Goal: Check status: Check status

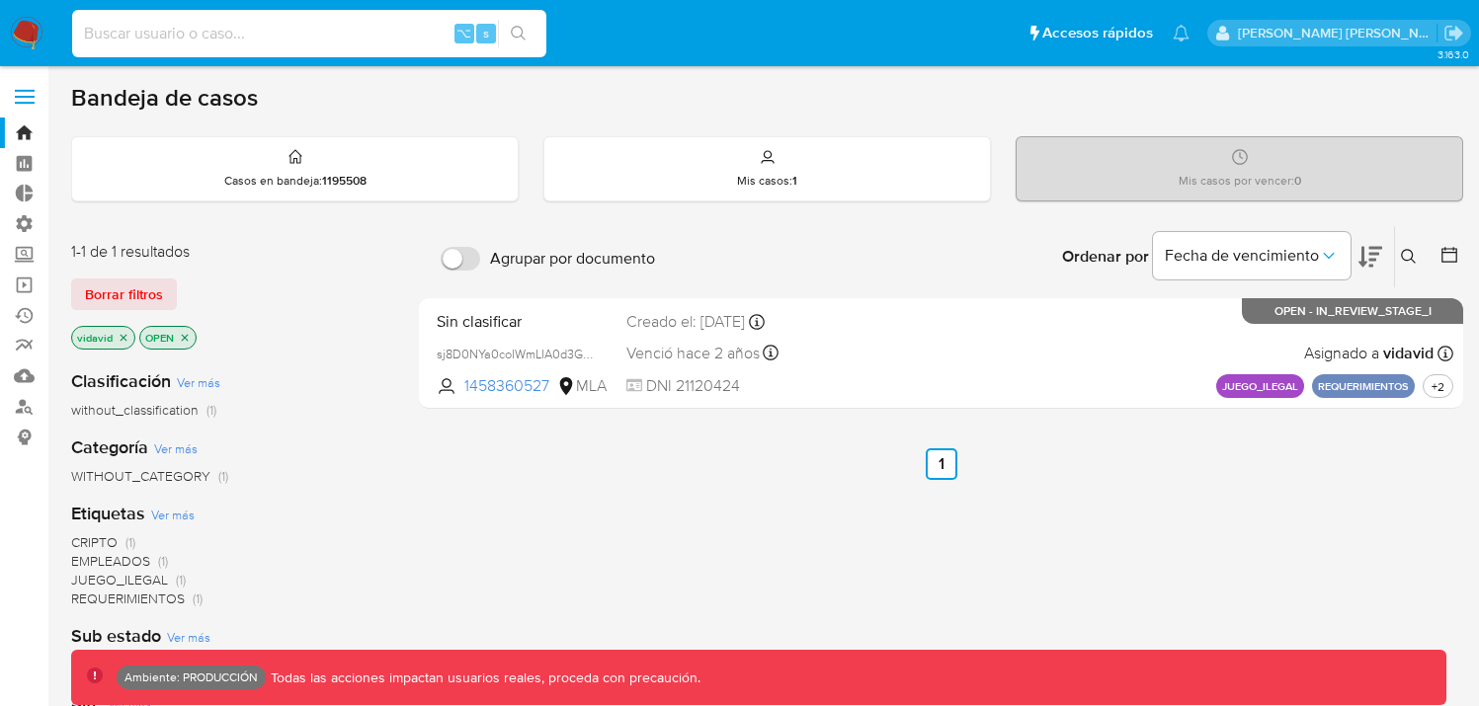
click at [195, 24] on input at bounding box center [309, 34] width 474 height 26
paste input "confirmed_match_pep"
click at [183, 35] on input "confirmed_match_pep" at bounding box center [309, 34] width 474 height 26
paste input "1050391902"
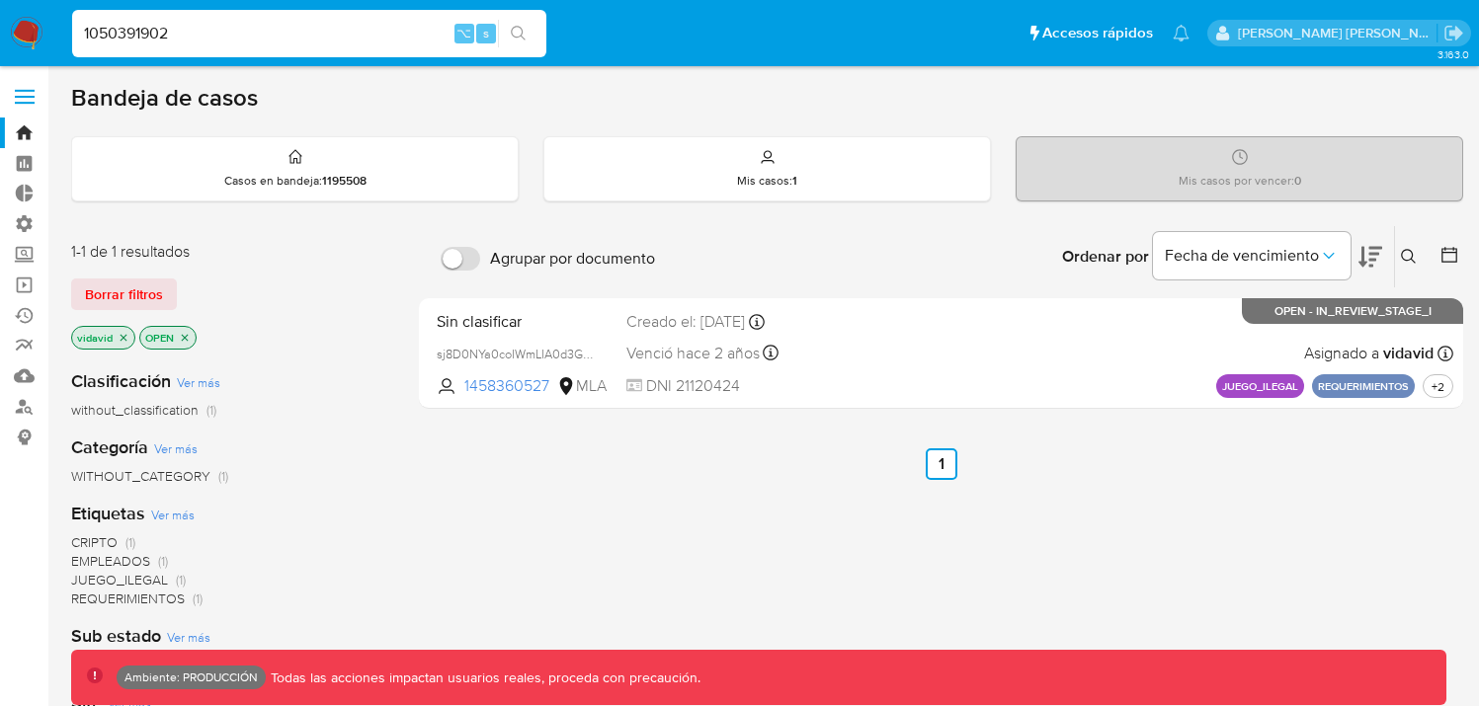
type input "1050391902"
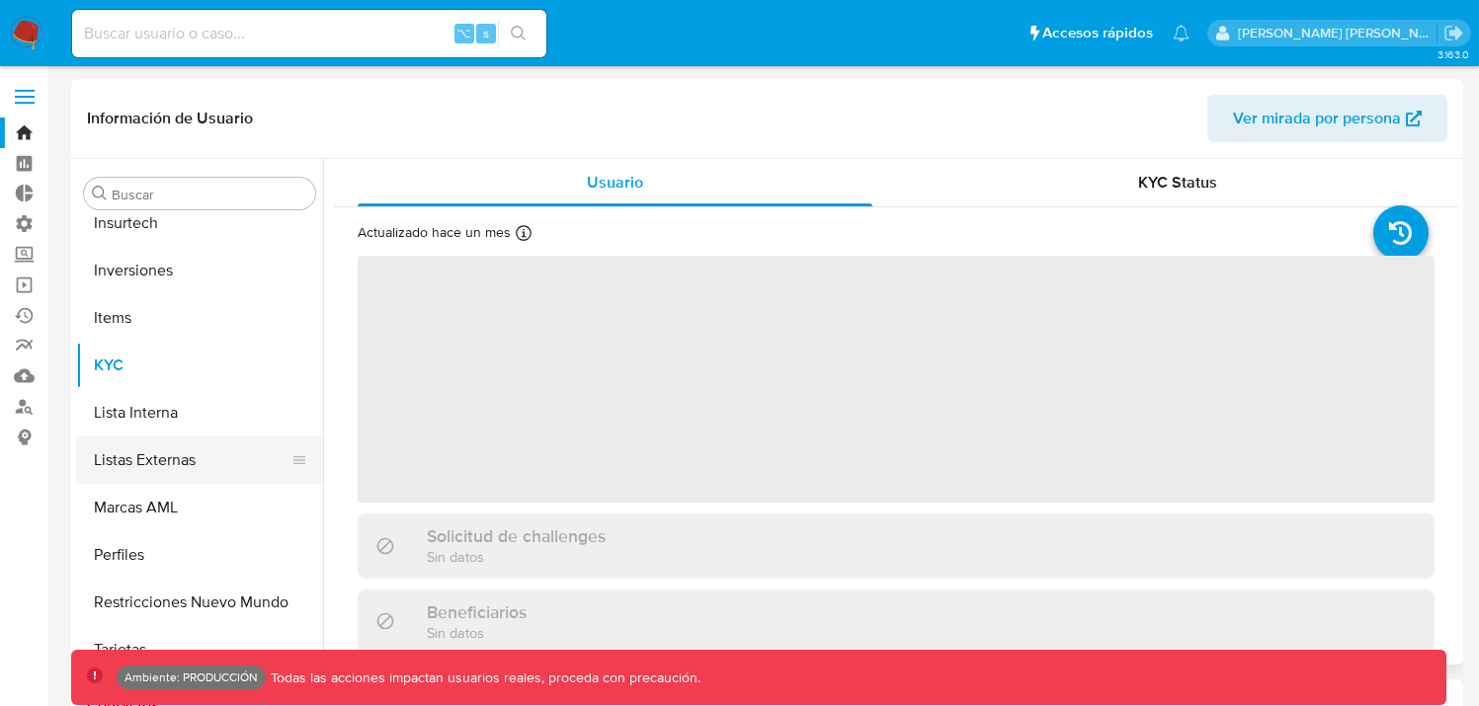
scroll to position [1072, 0]
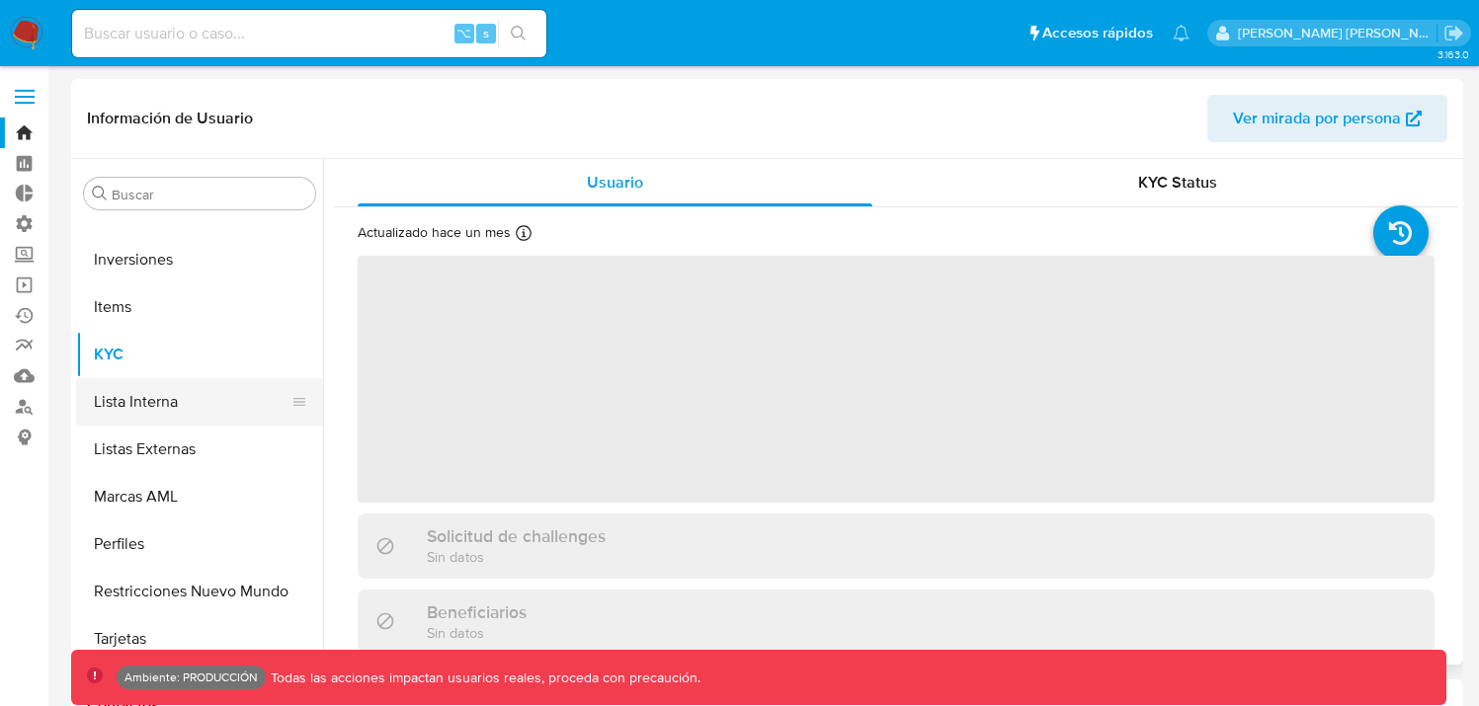
select select "10"
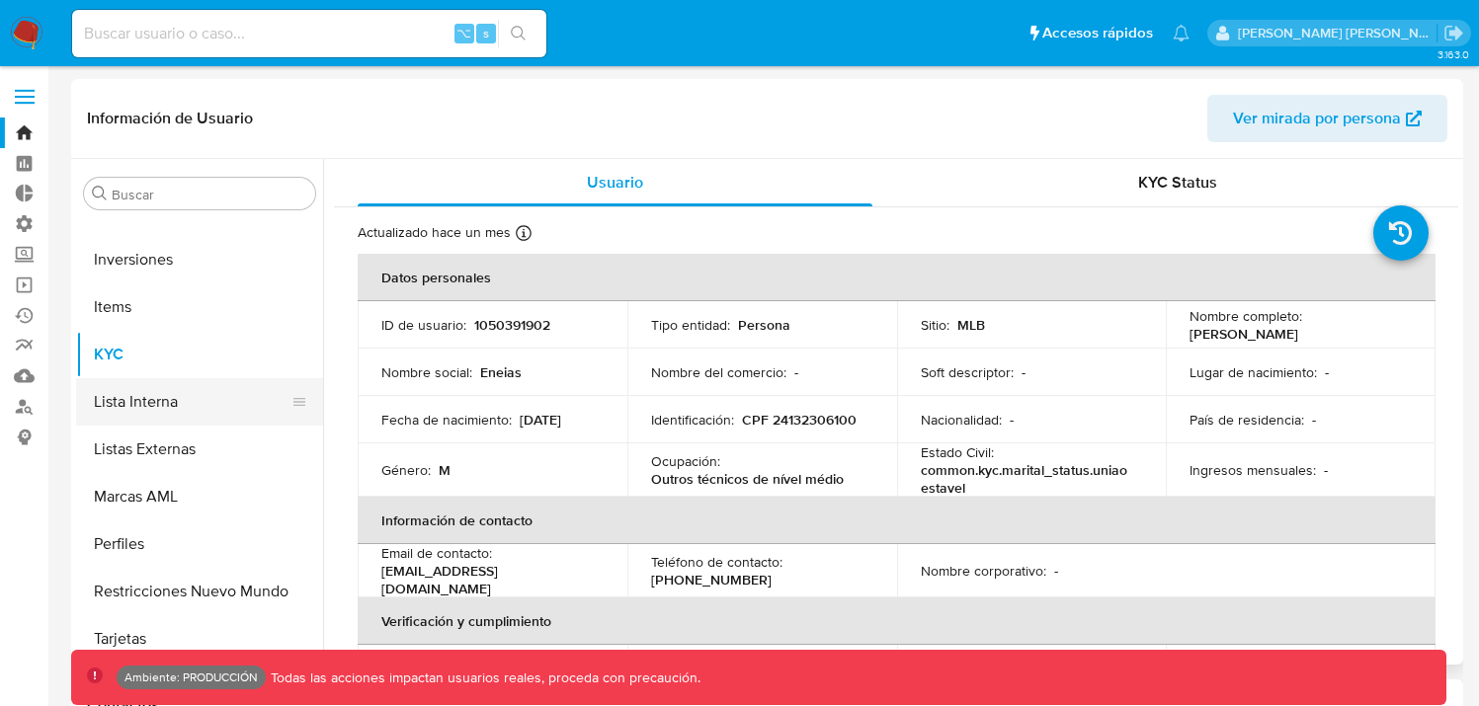
click at [189, 409] on button "Lista Interna" at bounding box center [191, 401] width 231 height 47
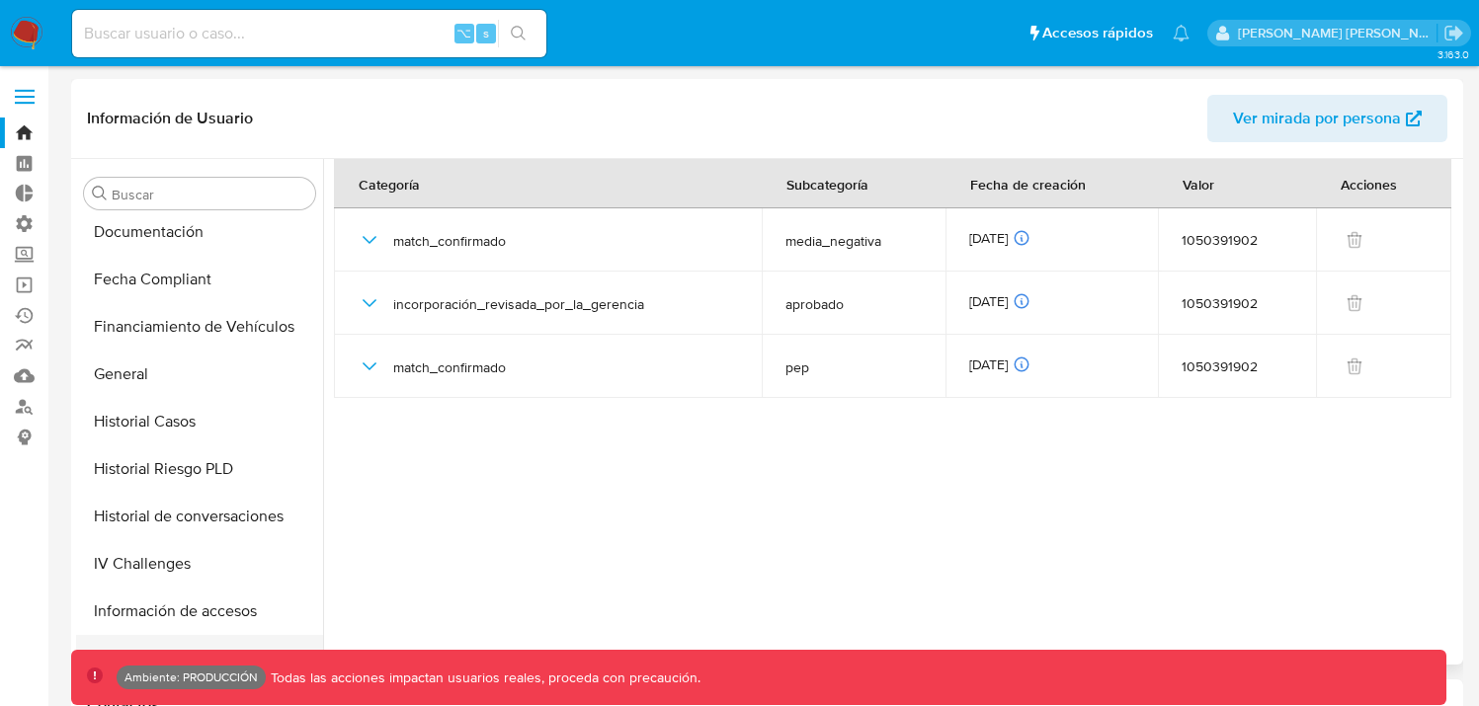
scroll to position [605, 0]
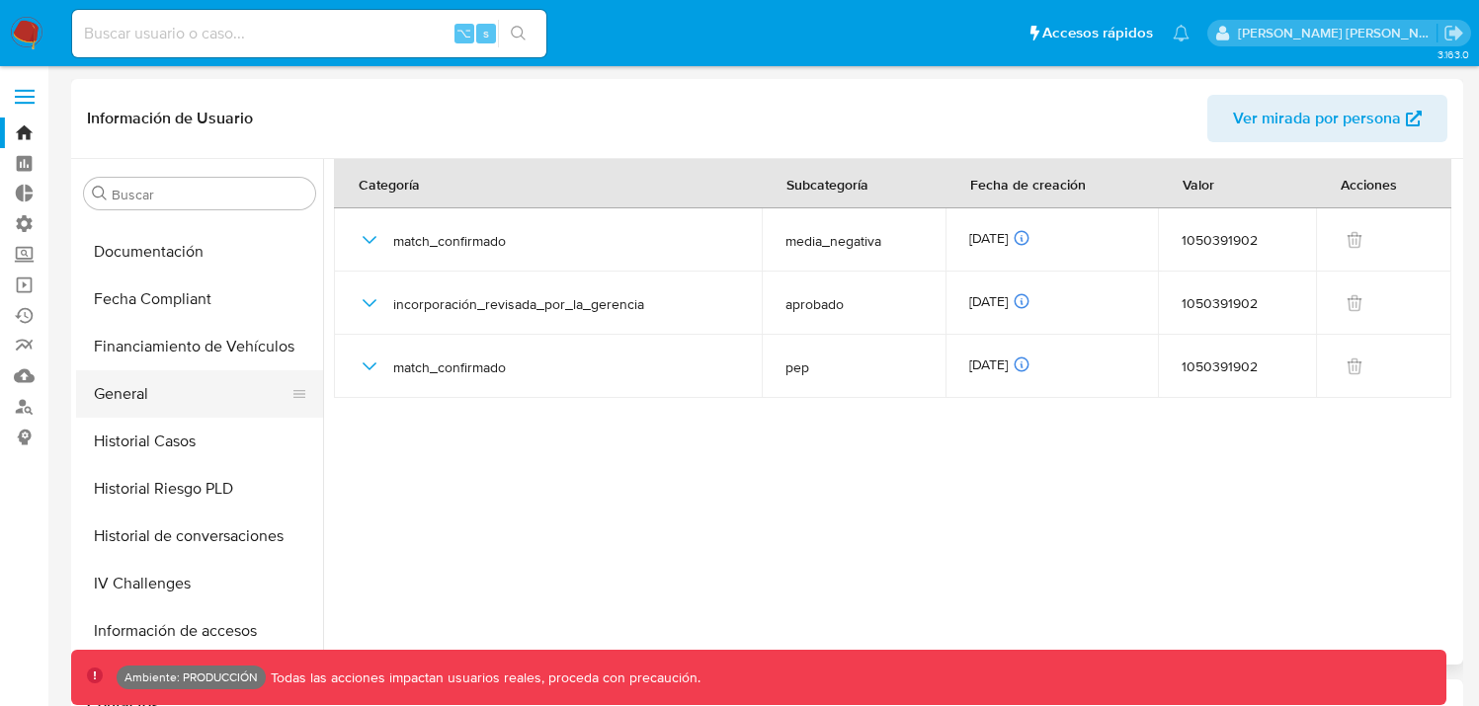
click at [159, 385] on button "General" at bounding box center [191, 393] width 231 height 47
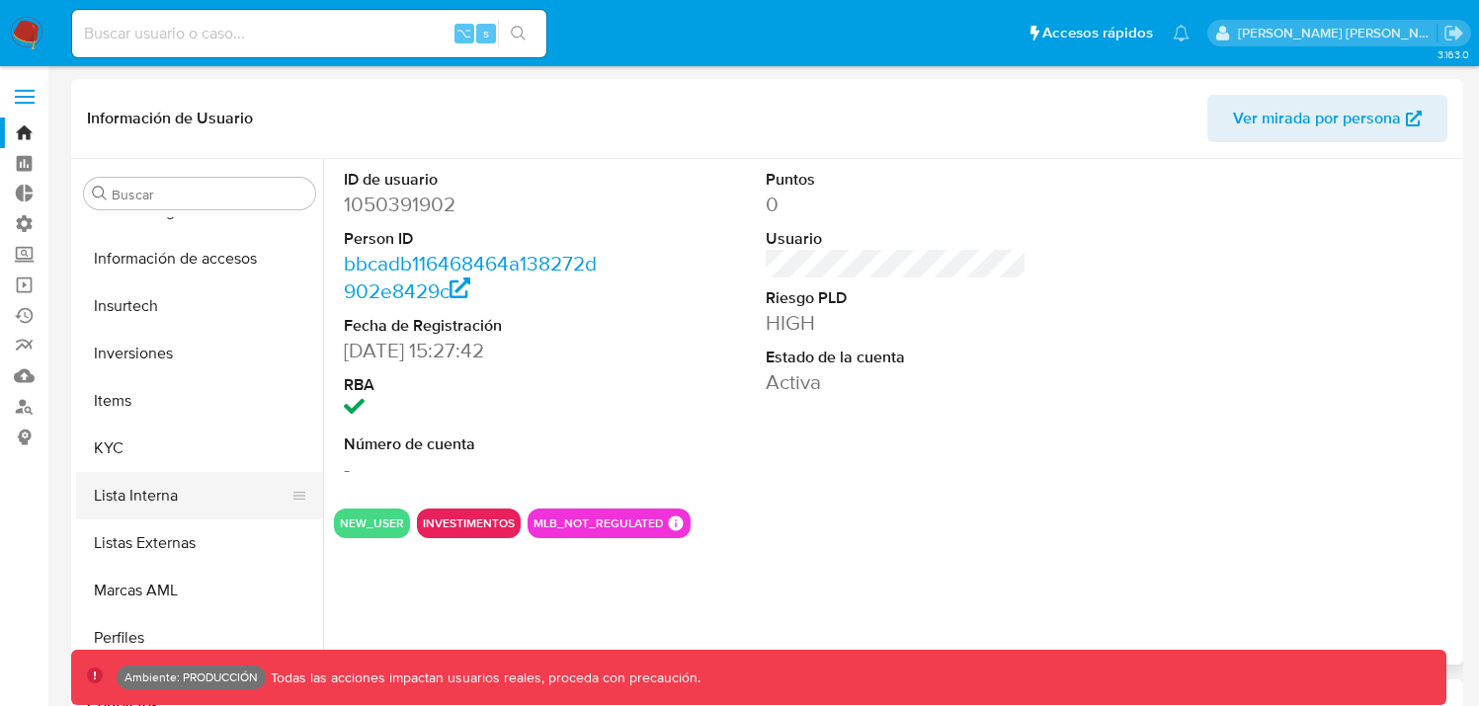
scroll to position [979, 0]
click at [153, 511] on button "Lista Interna" at bounding box center [191, 494] width 231 height 47
